Goal: Find specific page/section: Find specific page/section

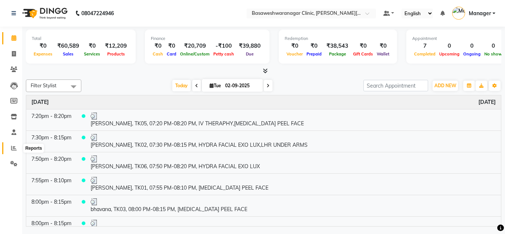
click at [10, 145] on span at bounding box center [13, 148] width 13 height 9
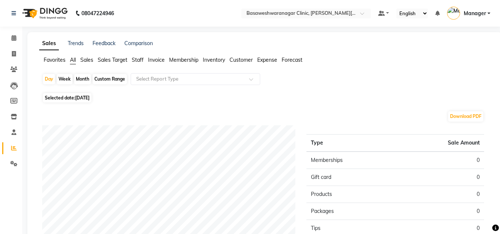
click at [139, 61] on span "Staff" at bounding box center [138, 60] width 12 height 7
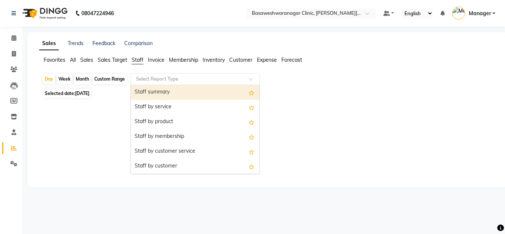
click at [154, 77] on input "text" at bounding box center [188, 78] width 107 height 7
click at [153, 92] on div "Staff summary" at bounding box center [195, 92] width 129 height 15
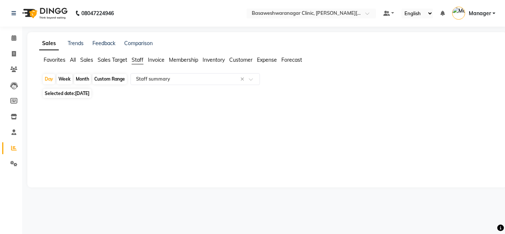
click at [81, 91] on span "[DATE]" at bounding box center [82, 94] width 14 height 6
select select "9"
select select "2025"
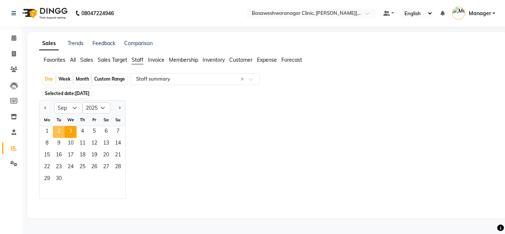
click at [57, 132] on span "2" at bounding box center [59, 132] width 12 height 12
select select "full_report"
select select "csv"
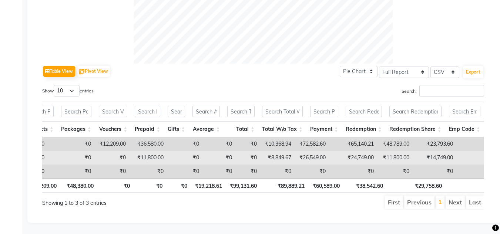
scroll to position [0, 6]
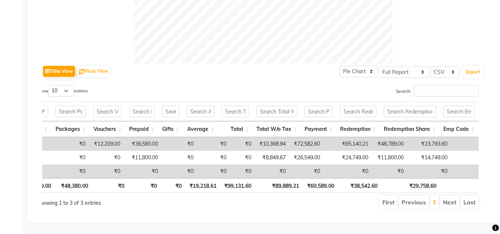
click at [407, 137] on td "₹23,793.60" at bounding box center [429, 144] width 44 height 14
copy td "23,793.60"
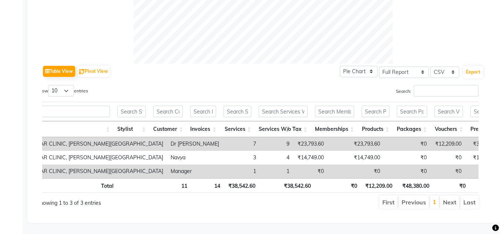
scroll to position [0, 0]
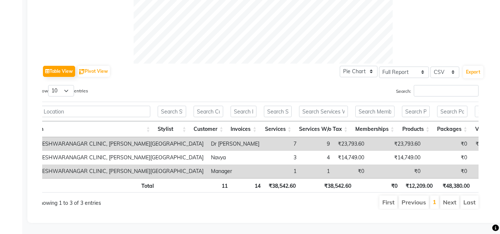
click at [471, 137] on td "₹12,209.00" at bounding box center [488, 144] width 35 height 14
copy td "12,209.00"
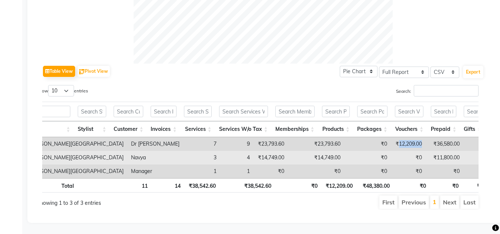
scroll to position [0, 60]
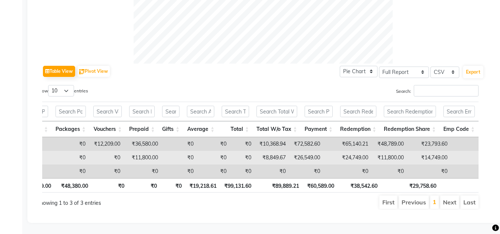
click at [407, 151] on td "₹14,749.00" at bounding box center [429, 158] width 44 height 14
copy td "14,749.00"
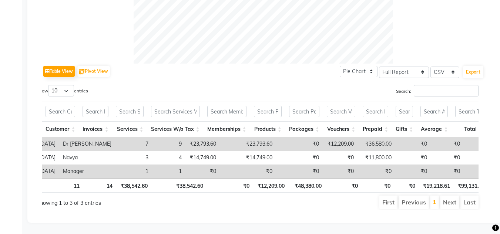
scroll to position [0, 0]
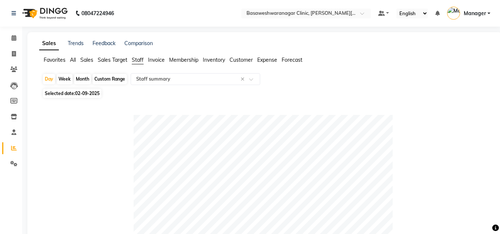
click at [105, 79] on div "Custom Range" at bounding box center [109, 79] width 34 height 10
select select "9"
select select "2025"
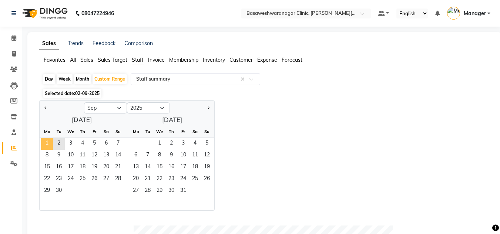
click at [43, 142] on span "1" at bounding box center [47, 144] width 12 height 12
click at [62, 144] on span "2" at bounding box center [59, 144] width 12 height 12
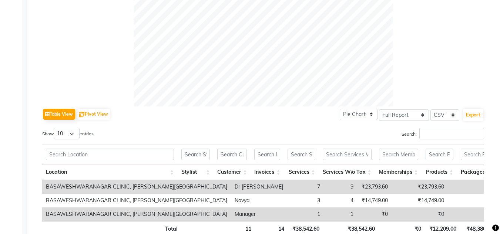
scroll to position [321, 0]
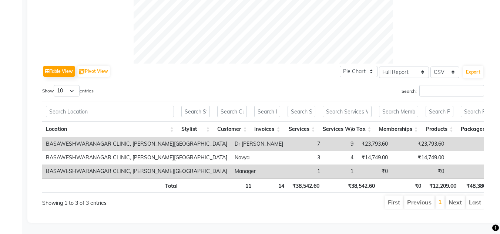
copy td "12,209.00"
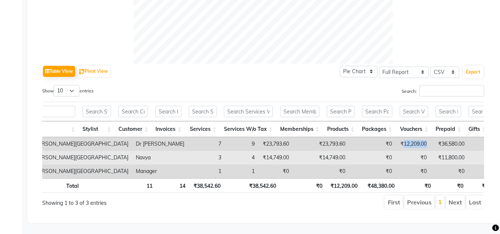
scroll to position [0, 101]
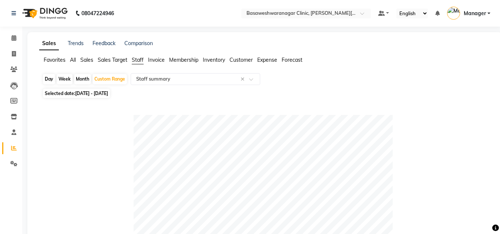
click at [51, 80] on div "Day" at bounding box center [49, 79] width 12 height 10
select select "9"
select select "2025"
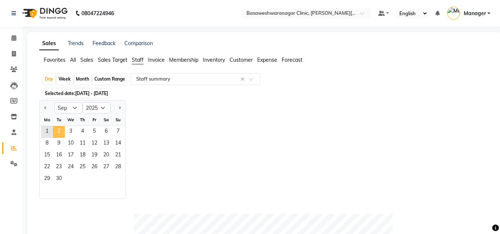
click at [61, 132] on span "2" at bounding box center [59, 132] width 12 height 12
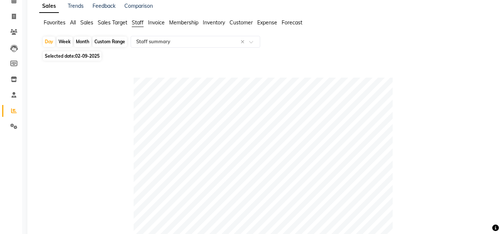
scroll to position [0, 0]
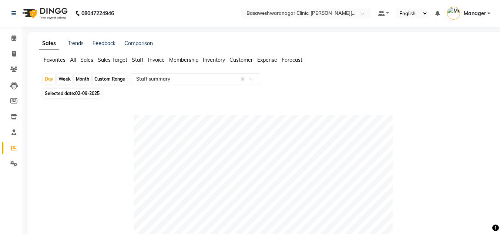
click at [104, 81] on div "Custom Range" at bounding box center [109, 79] width 34 height 10
select select "9"
select select "2025"
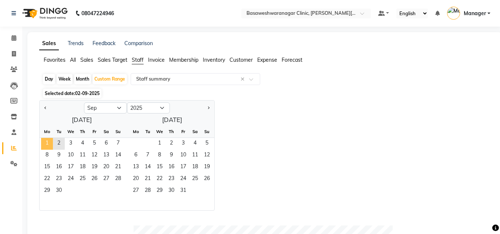
click at [48, 143] on span "1" at bounding box center [47, 144] width 12 height 12
click at [58, 144] on span "2" at bounding box center [59, 144] width 12 height 12
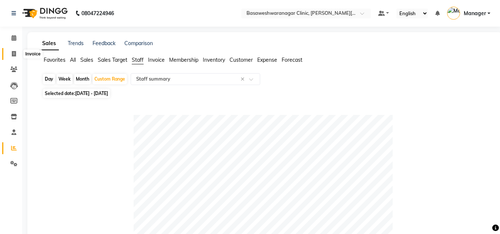
click at [13, 57] on span at bounding box center [13, 54] width 13 height 9
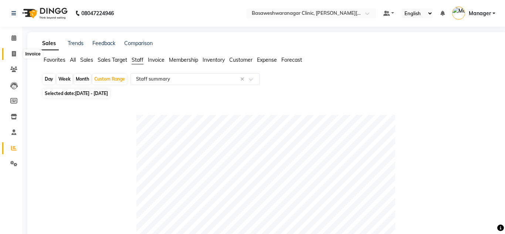
select select "7441"
select select "service"
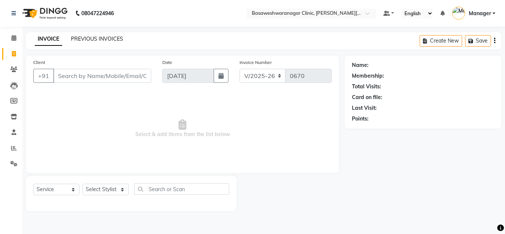
click at [93, 38] on link "PREVIOUS INVOICES" at bounding box center [97, 39] width 52 height 7
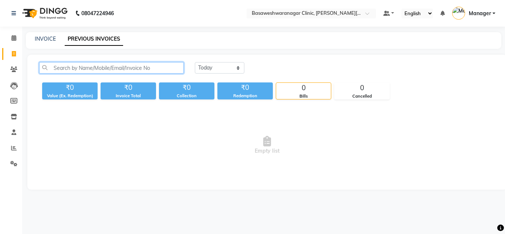
click at [94, 70] on input "text" at bounding box center [111, 67] width 145 height 11
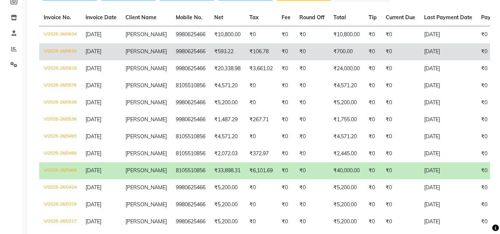
scroll to position [101, 0]
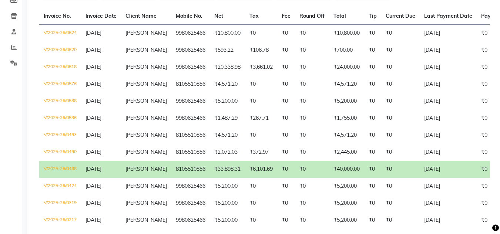
type input "[PERSON_NAME]"
click at [151, 165] on td "[PERSON_NAME]" at bounding box center [146, 169] width 50 height 17
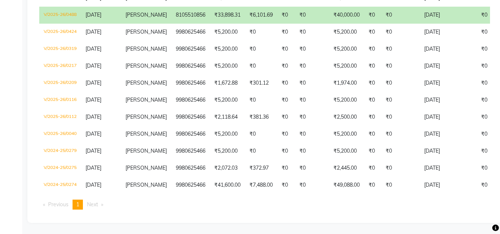
scroll to position [260, 0]
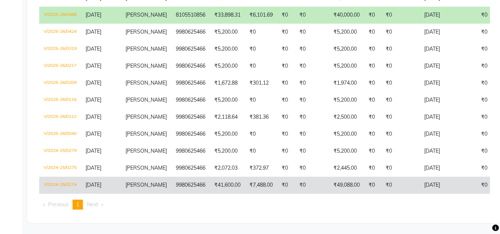
click at [182, 179] on td "9980625466" at bounding box center [190, 185] width 38 height 17
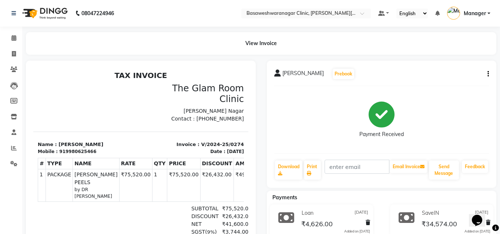
click at [69, 148] on div "919980625466" at bounding box center [77, 151] width 37 height 7
copy div "919980625466"
